Goal: Information Seeking & Learning: Learn about a topic

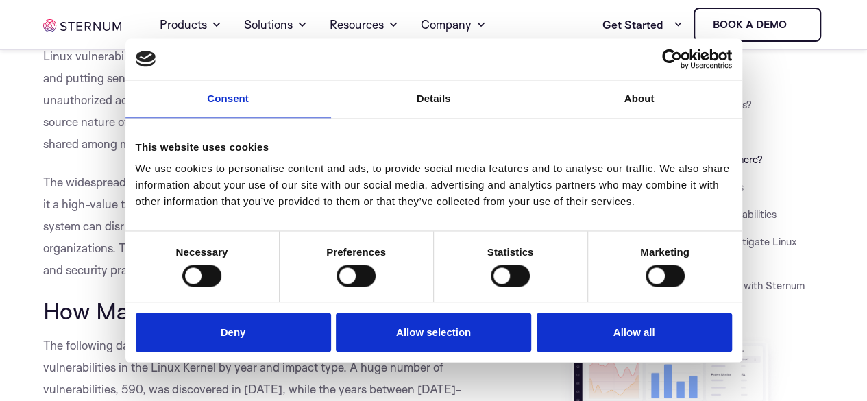
scroll to position [696, 0]
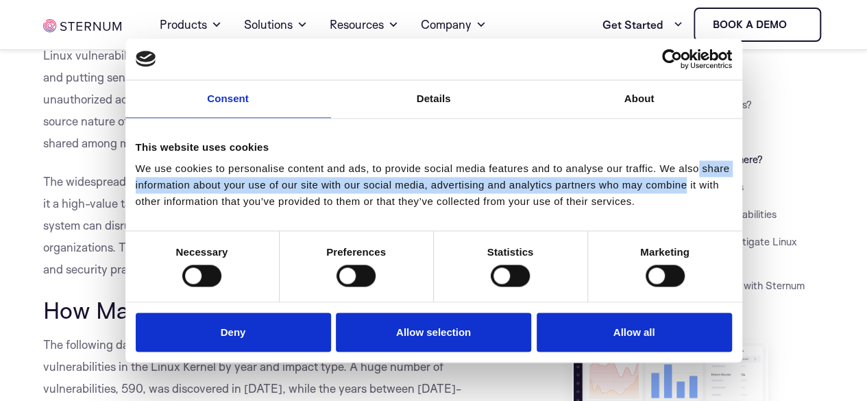
drag, startPoint x: 737, startPoint y: 188, endPoint x: 737, endPoint y: 167, distance: 21.2
click at [737, 167] on div "This website uses cookies We use cookies to personalise content and ads, to pro…" at bounding box center [433, 175] width 609 height 104
click at [712, 108] on link "About" at bounding box center [639, 99] width 206 height 38
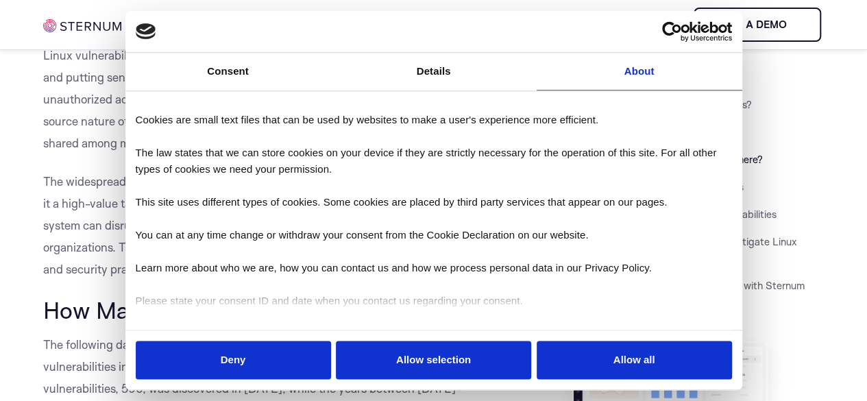
click at [675, 175] on div "About Cookies are small text files that can be used by websites to make a user'…" at bounding box center [433, 210] width 609 height 231
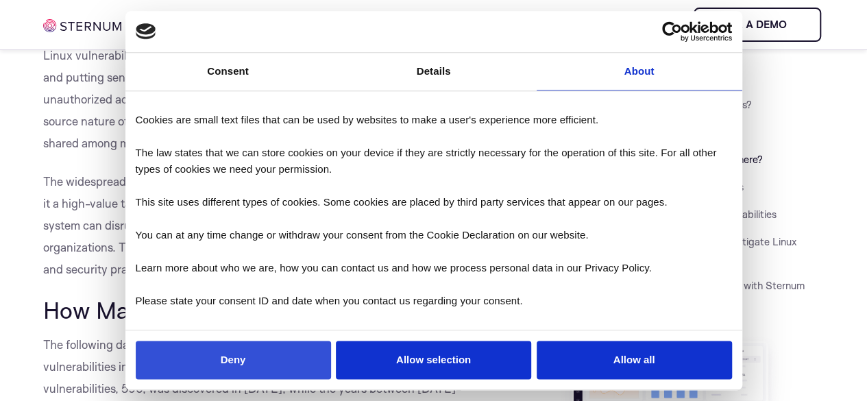
click at [295, 340] on button "Deny" at bounding box center [233, 359] width 195 height 39
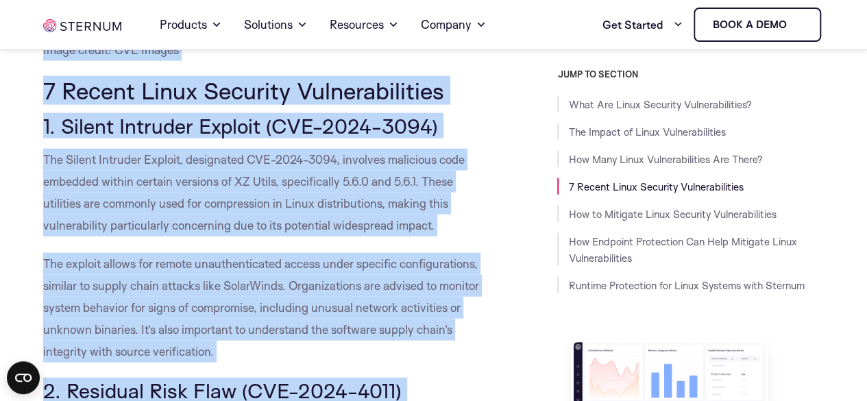
scroll to position [1252, 0]
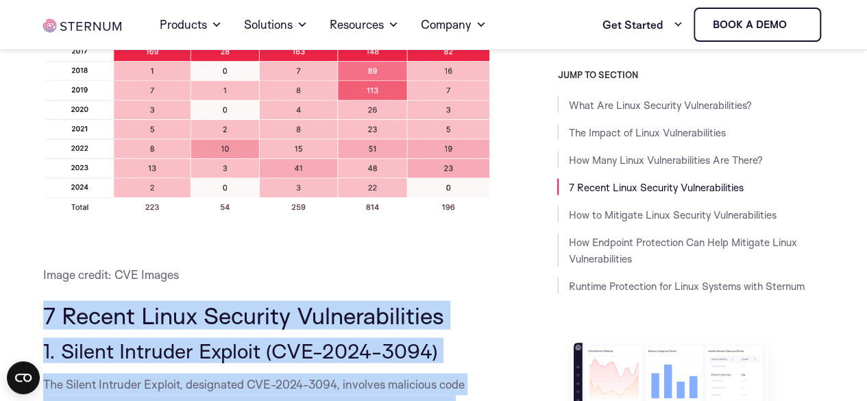
drag, startPoint x: 464, startPoint y: 208, endPoint x: 34, endPoint y: 294, distance: 439.5
copy div "3 Loremi Dolor Sitametc Adipiscingelits 3. Doeius Temporin Utlabor (ETD-3507-88…"
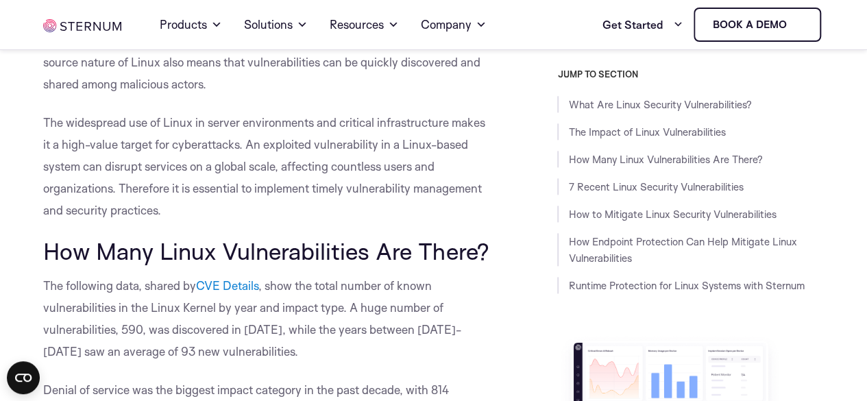
scroll to position [748, 0]
